Goal: Find specific page/section

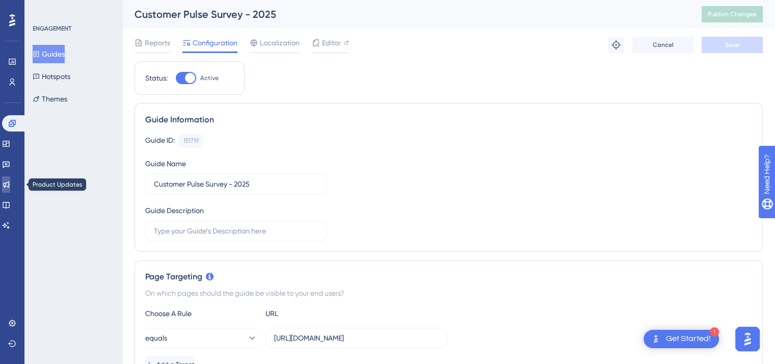
click at [8, 183] on link at bounding box center [6, 184] width 8 height 16
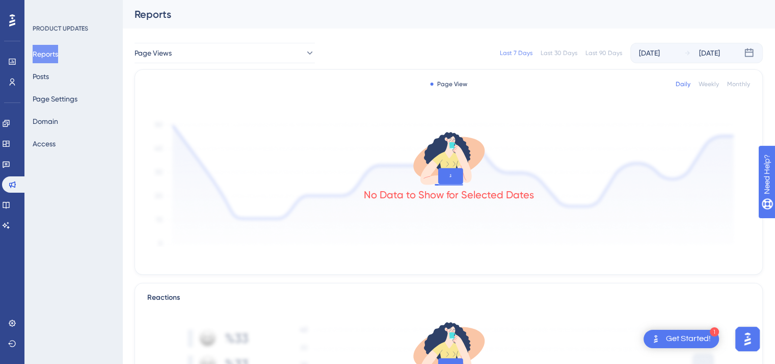
click at [5, 17] on div at bounding box center [12, 20] width 16 height 16
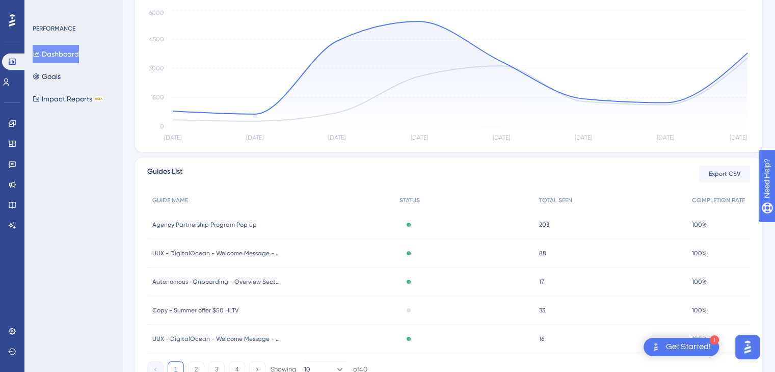
scroll to position [288, 0]
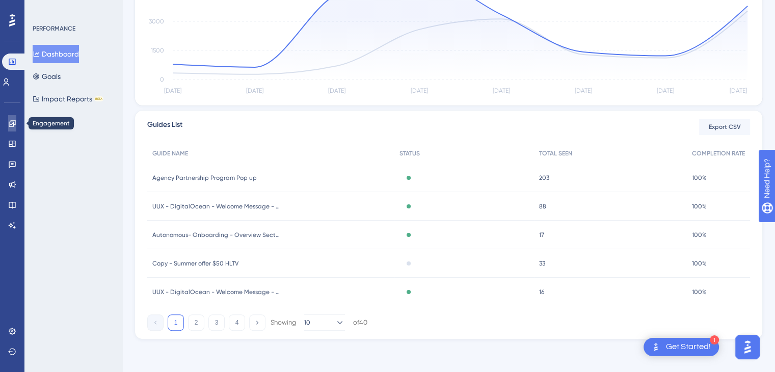
click at [13, 121] on icon at bounding box center [12, 123] width 8 height 8
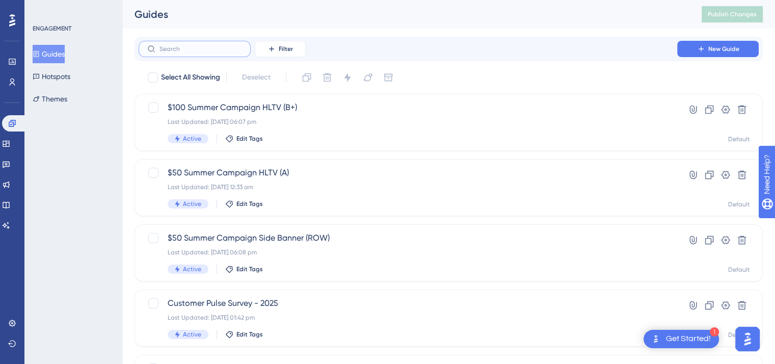
click at [189, 48] on input "text" at bounding box center [201, 48] width 83 height 7
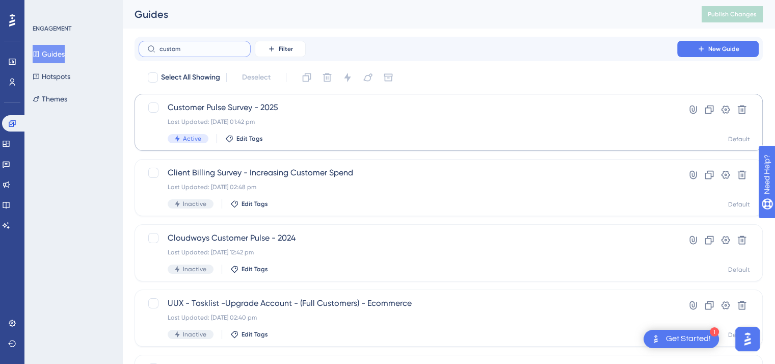
type input "custom"
click at [286, 102] on span "Customer Pulse Survey - 2025" at bounding box center [408, 107] width 481 height 12
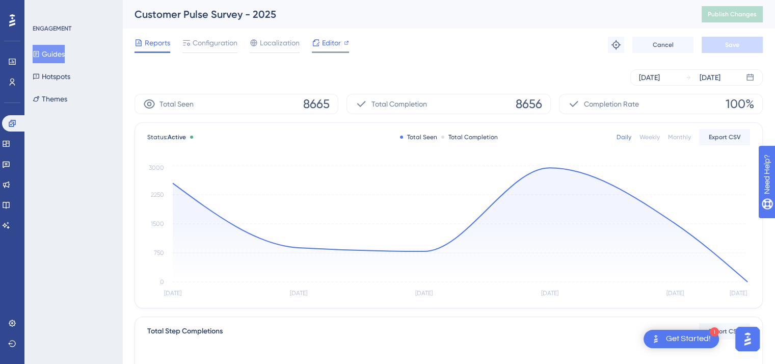
click at [328, 38] on span "Editor" at bounding box center [331, 43] width 19 height 12
